Goal: Check status: Check status

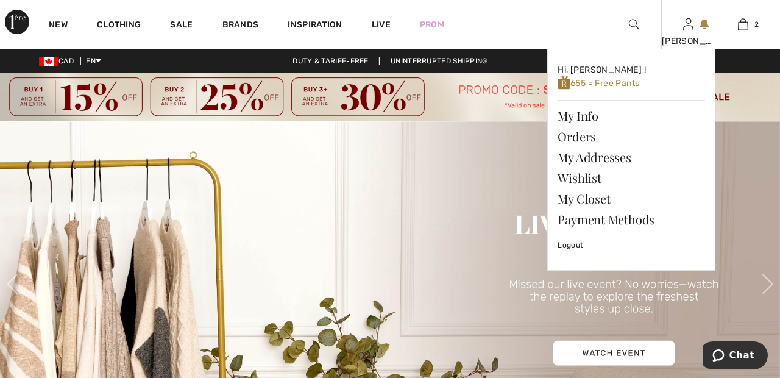
click at [684, 31] on img at bounding box center [688, 24] width 10 height 15
click at [576, 136] on link "Orders" at bounding box center [631, 136] width 147 height 21
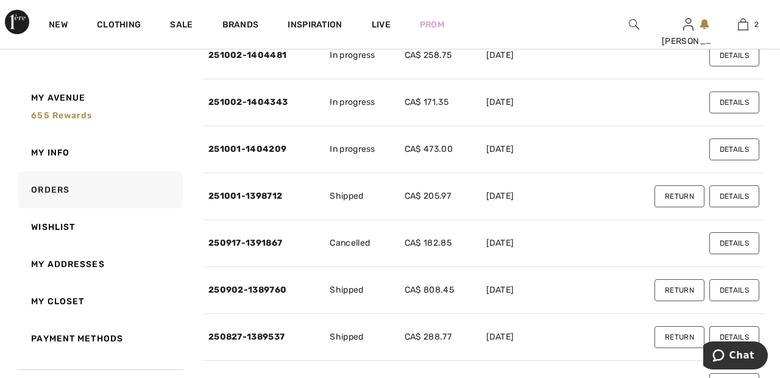
scroll to position [213, 0]
click at [277, 285] on link "250902-1389760" at bounding box center [247, 289] width 78 height 10
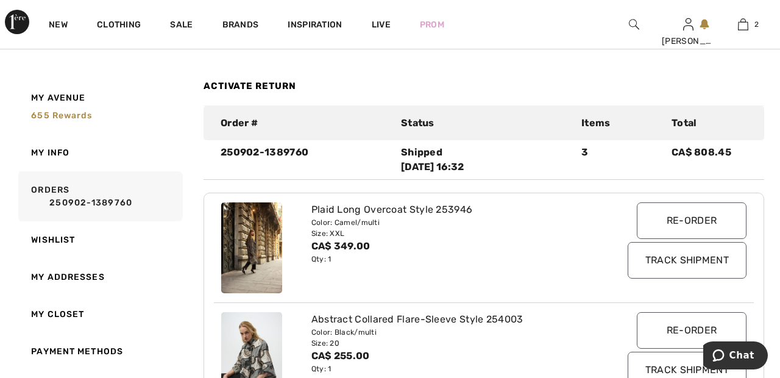
scroll to position [0, 0]
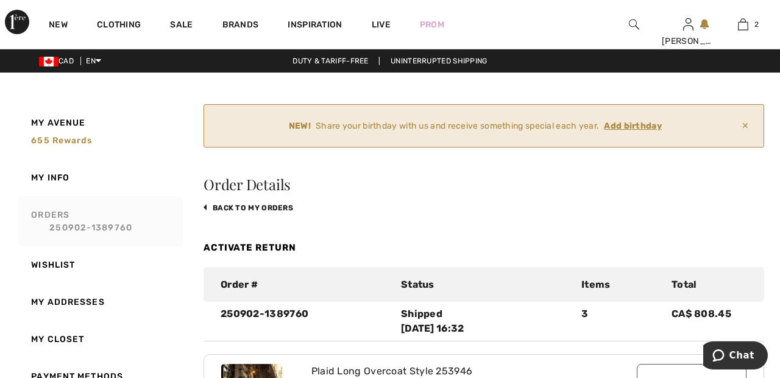
click at [63, 206] on link "Orders 250902-1389760" at bounding box center [99, 221] width 167 height 50
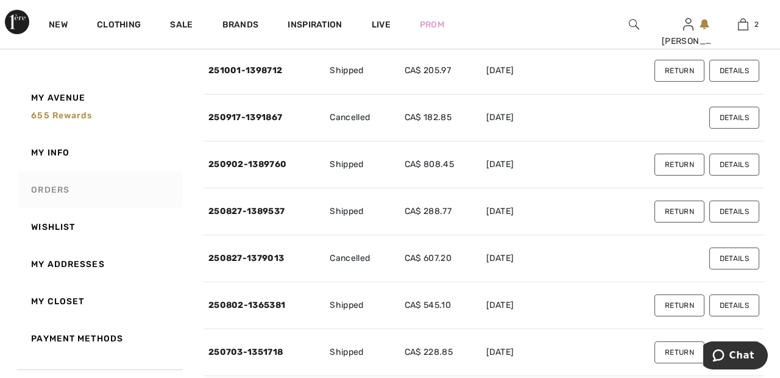
scroll to position [339, 0]
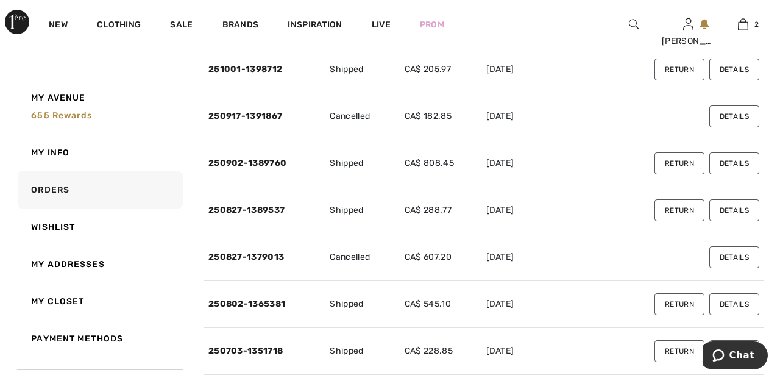
click at [734, 207] on button "Details" at bounding box center [734, 210] width 50 height 22
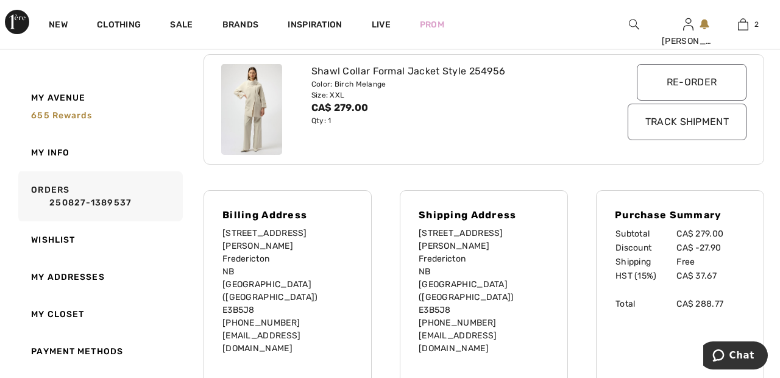
scroll to position [307, 0]
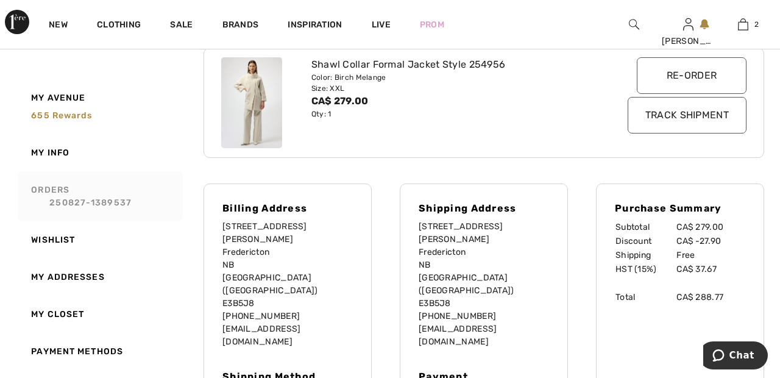
click at [66, 185] on link "Orders 250827-1389537" at bounding box center [99, 196] width 167 height 50
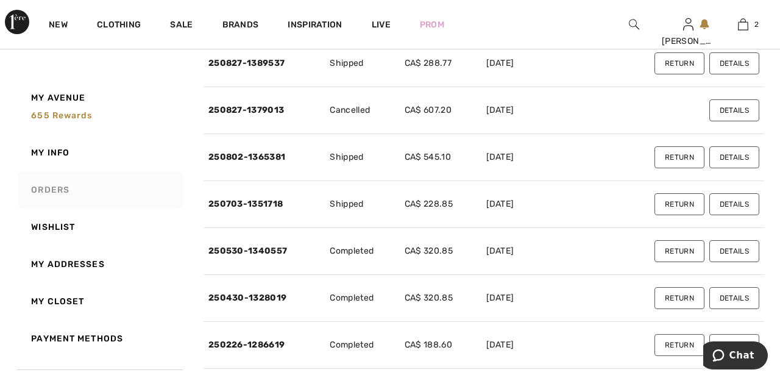
scroll to position [487, 0]
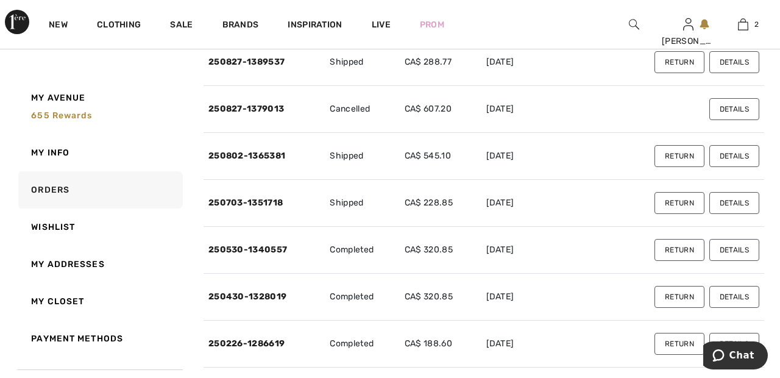
click at [740, 152] on button "Details" at bounding box center [734, 156] width 50 height 22
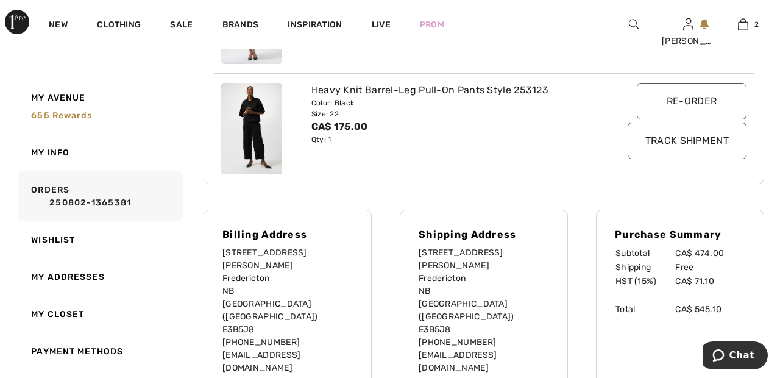
scroll to position [393, 0]
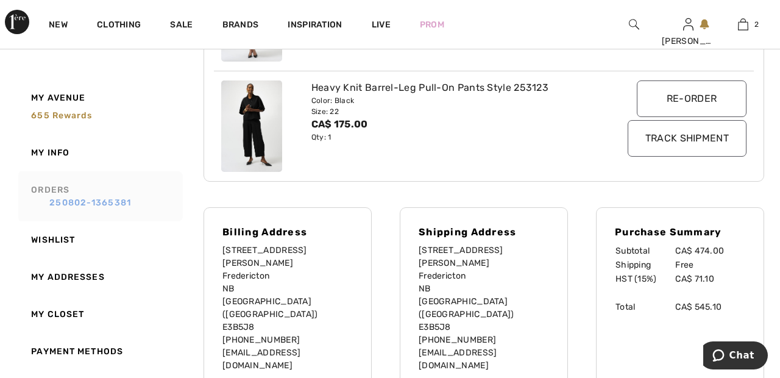
click at [76, 198] on link "250802-1365381" at bounding box center [104, 202] width 147 height 13
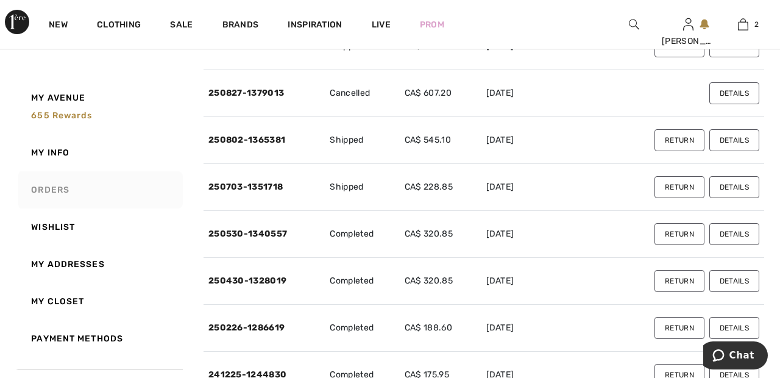
scroll to position [506, 0]
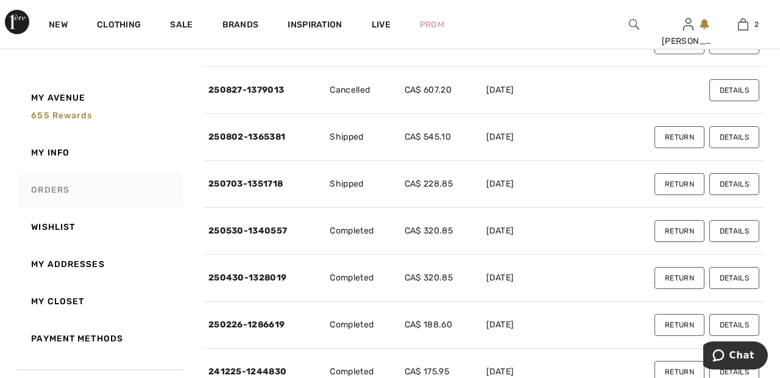
click at [743, 176] on button "Details" at bounding box center [734, 184] width 50 height 22
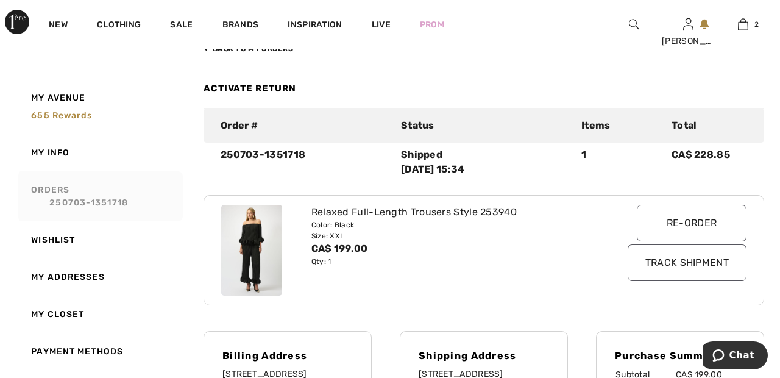
scroll to position [163, 0]
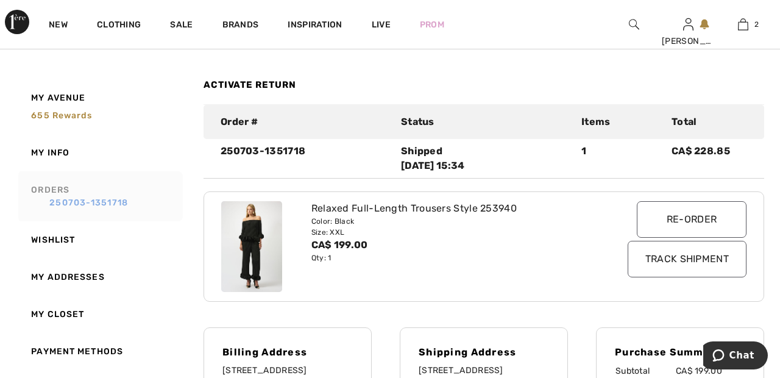
click at [66, 199] on link "250703-1351718" at bounding box center [104, 202] width 147 height 13
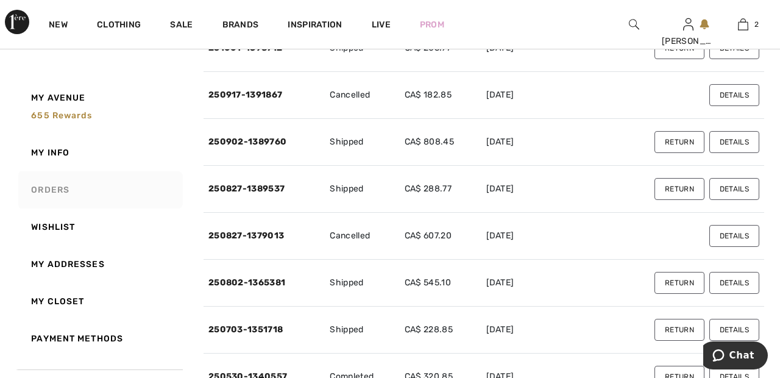
scroll to position [363, 0]
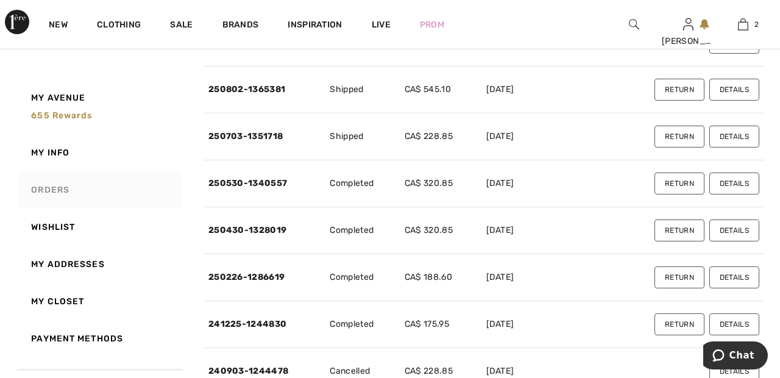
click at [745, 179] on button "Details" at bounding box center [734, 183] width 50 height 22
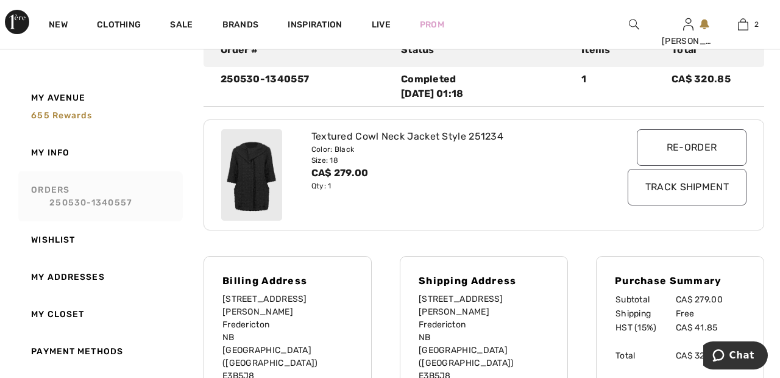
scroll to position [236, 0]
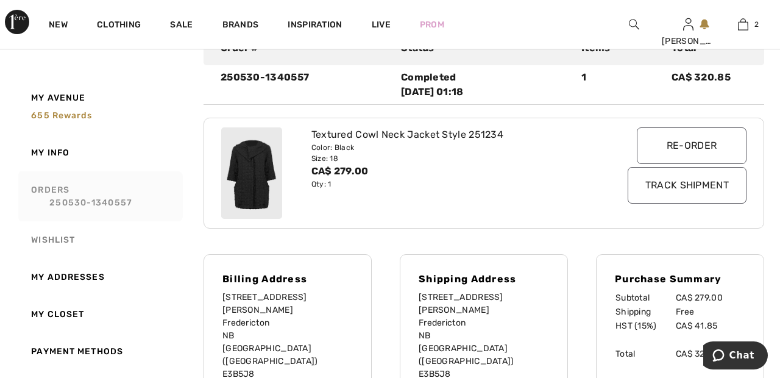
click at [68, 238] on link "Wishlist" at bounding box center [99, 239] width 167 height 37
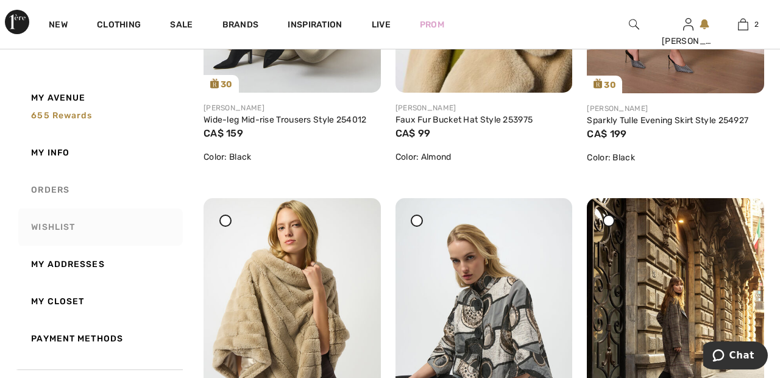
scroll to position [0, 0]
